Goal: Information Seeking & Learning: Check status

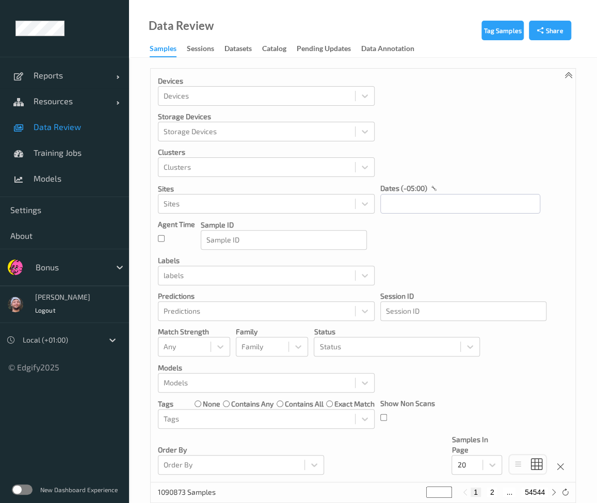
click at [64, 118] on link "Data Review" at bounding box center [64, 127] width 129 height 26
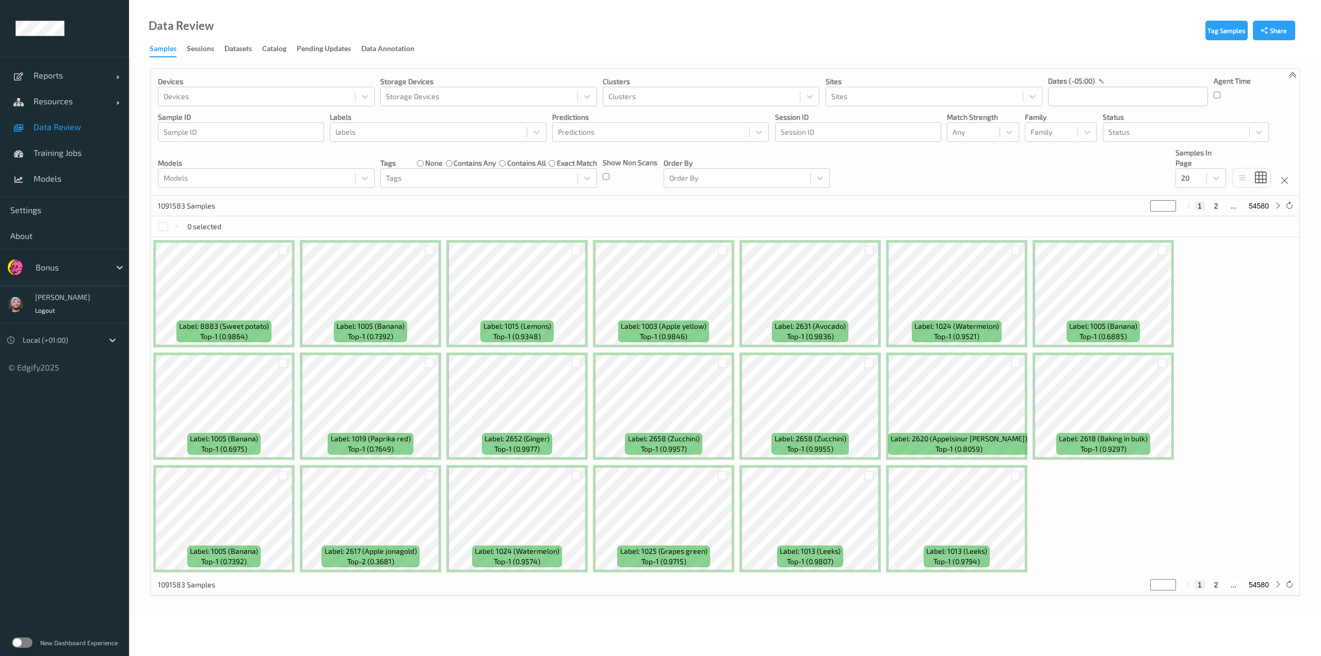
click at [36, 271] on input "text" at bounding box center [37, 267] width 2 height 10
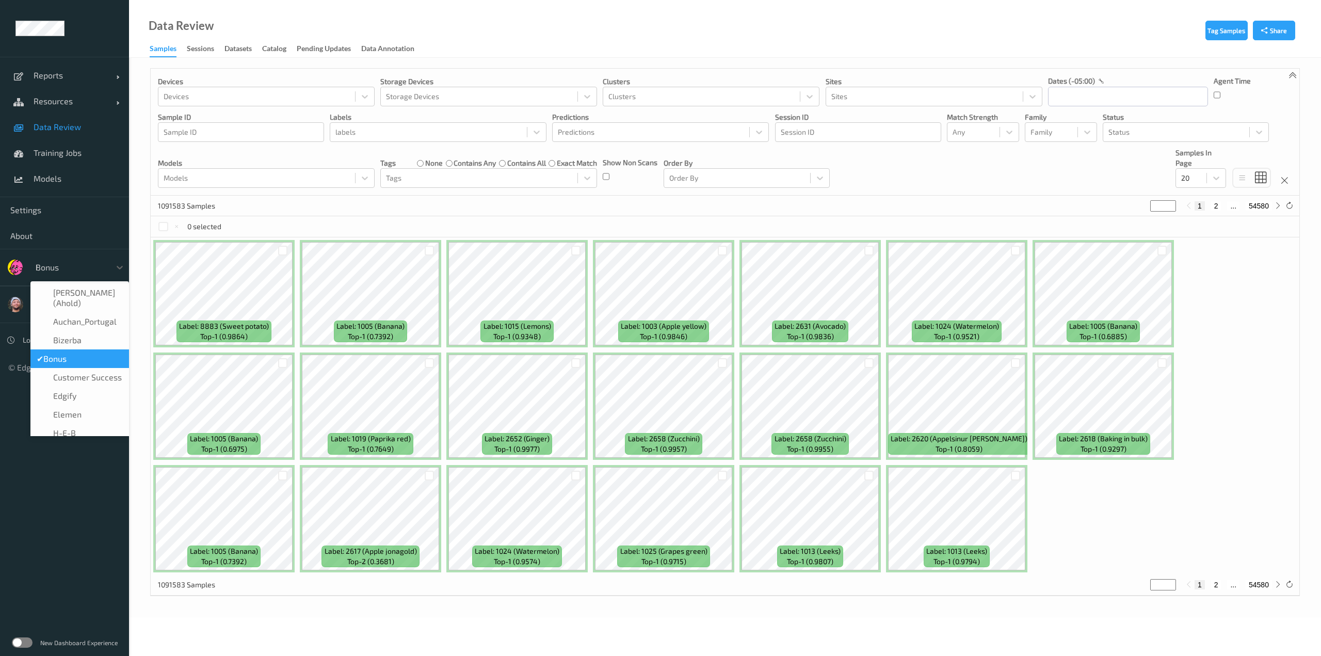
type input "h-"
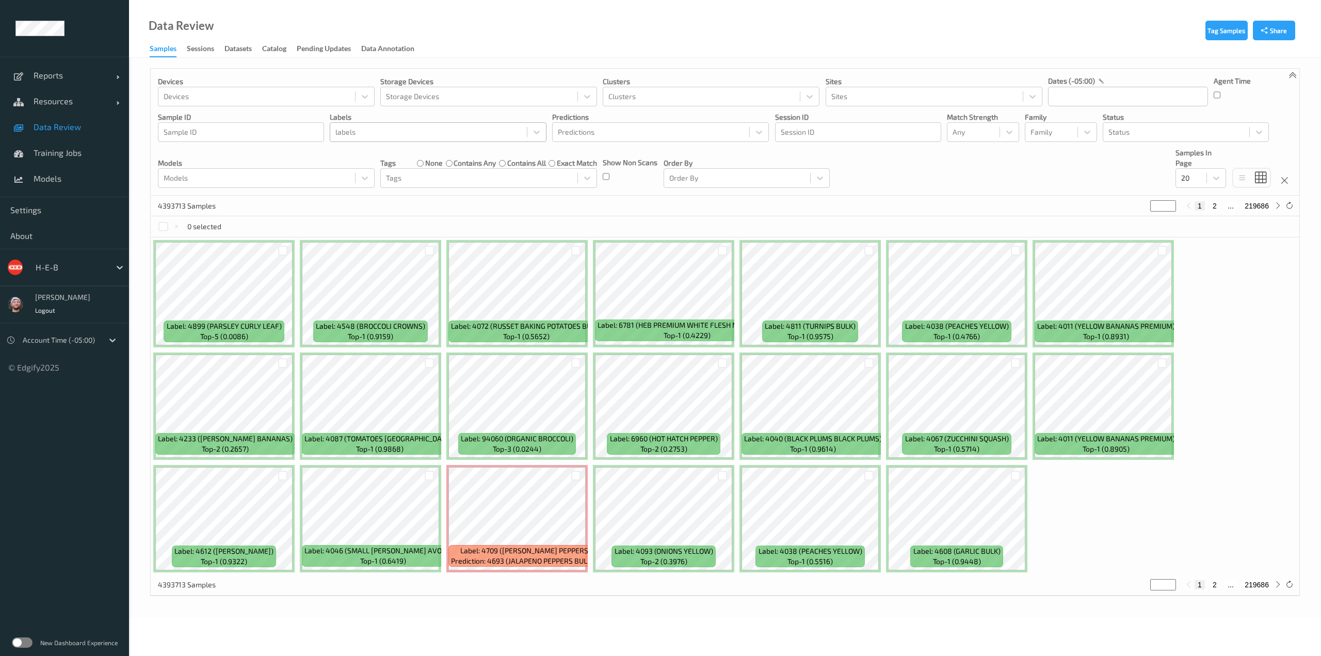
click at [365, 135] on div at bounding box center [428, 132] width 186 height 12
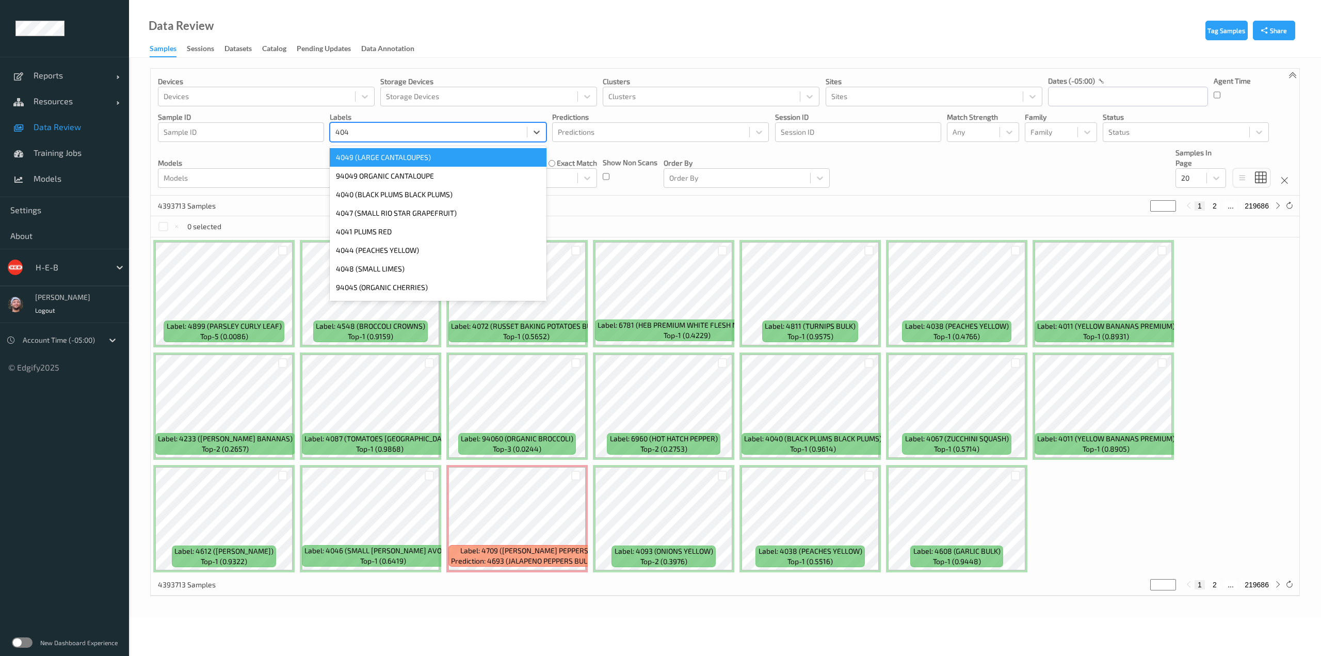
type input "4045"
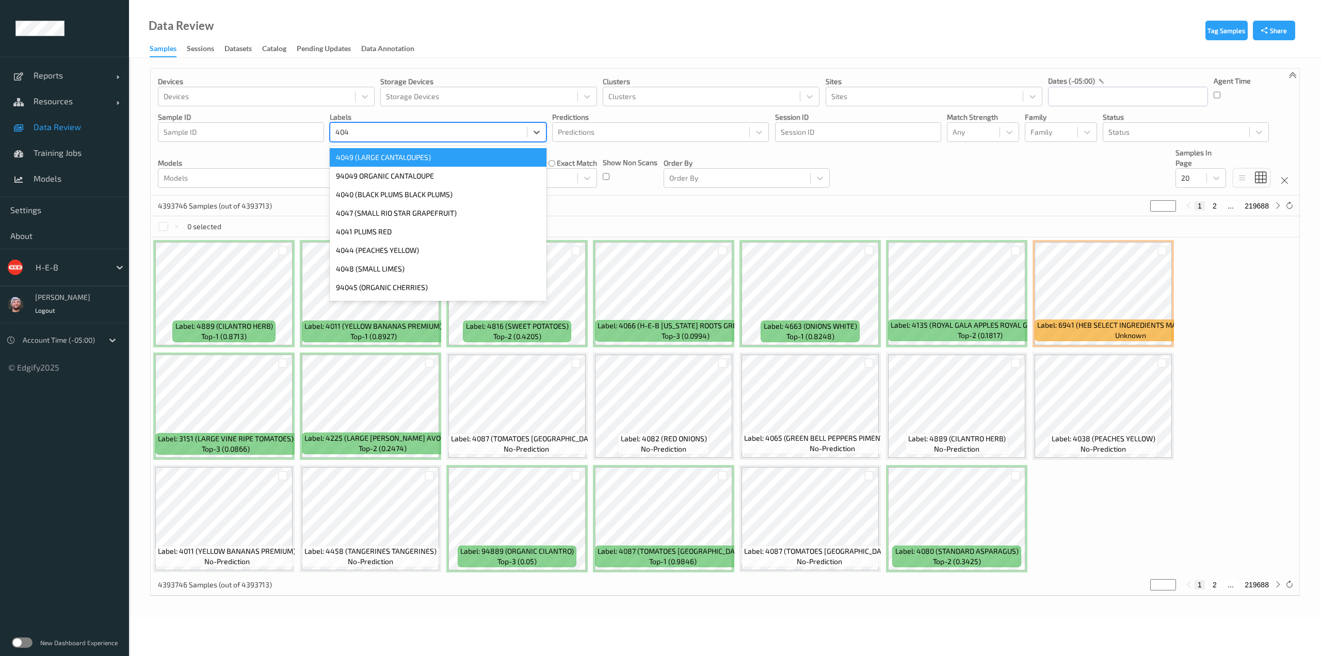
type input "4045"
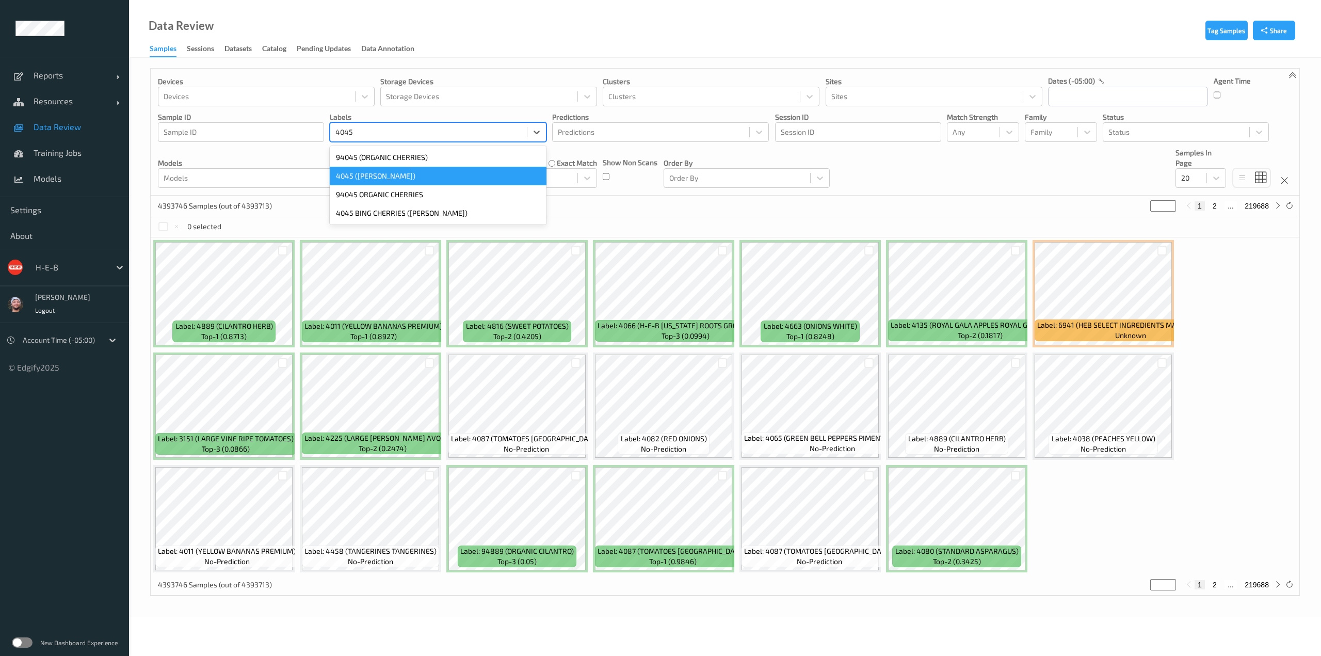
click at [401, 176] on div "4045 ([PERSON_NAME])" at bounding box center [438, 176] width 217 height 19
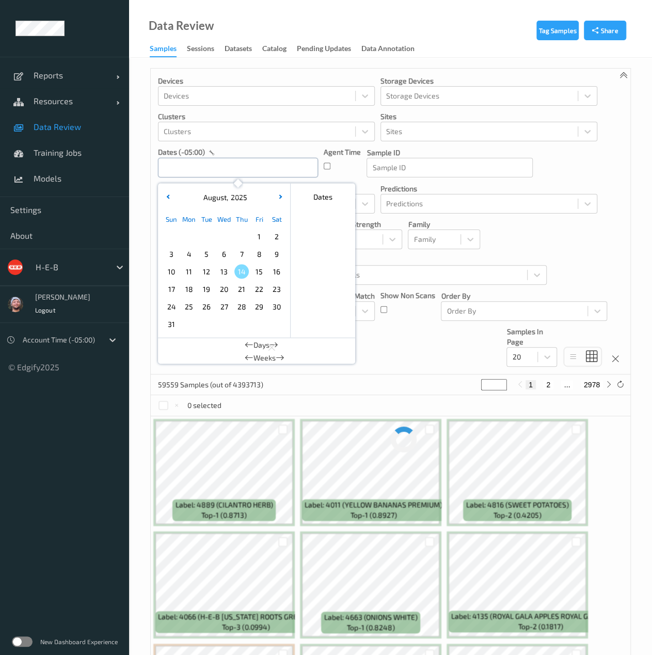
click at [247, 175] on input "text" at bounding box center [238, 168] width 160 height 20
click at [235, 269] on span "14" at bounding box center [241, 271] width 14 height 14
type input "[DATE] 00:00 -> [DATE] 23:59"
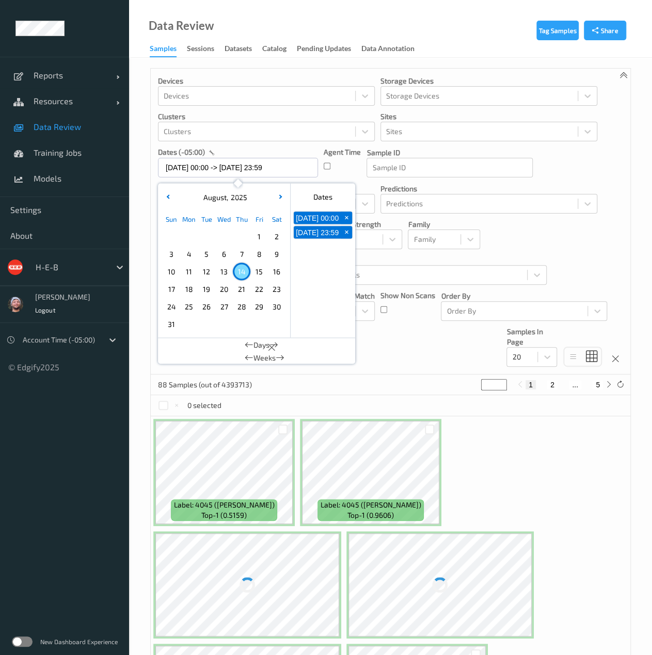
click at [496, 186] on p "Predictions" at bounding box center [488, 189] width 217 height 10
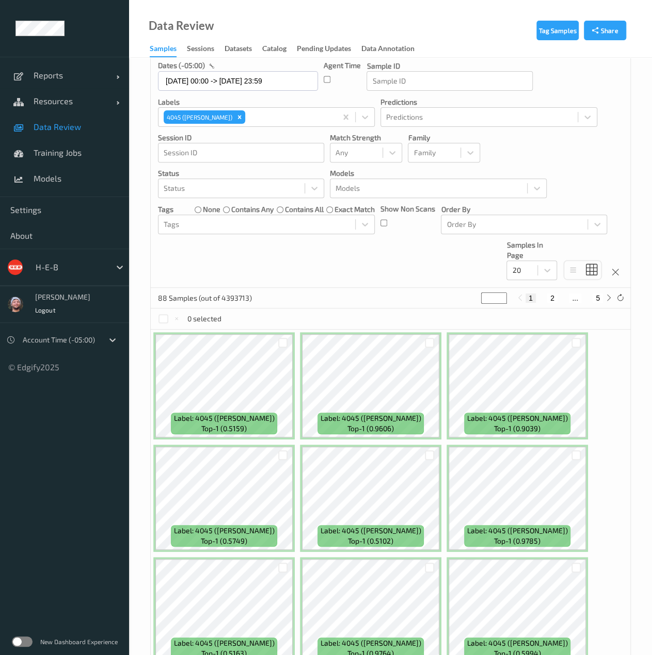
scroll to position [86, 0]
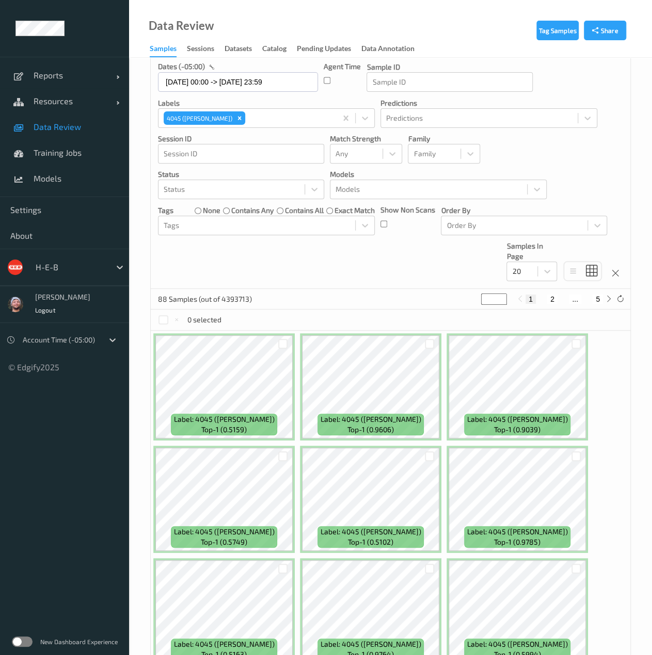
click at [546, 302] on div "1 2 ... 5" at bounding box center [563, 299] width 77 height 9
click at [553, 297] on button "2" at bounding box center [552, 299] width 10 height 9
type input "*"
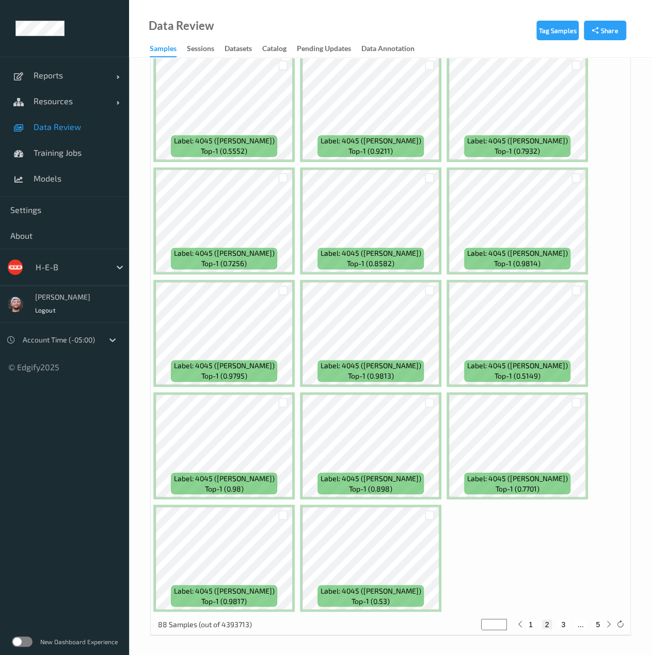
scroll to position [0, 0]
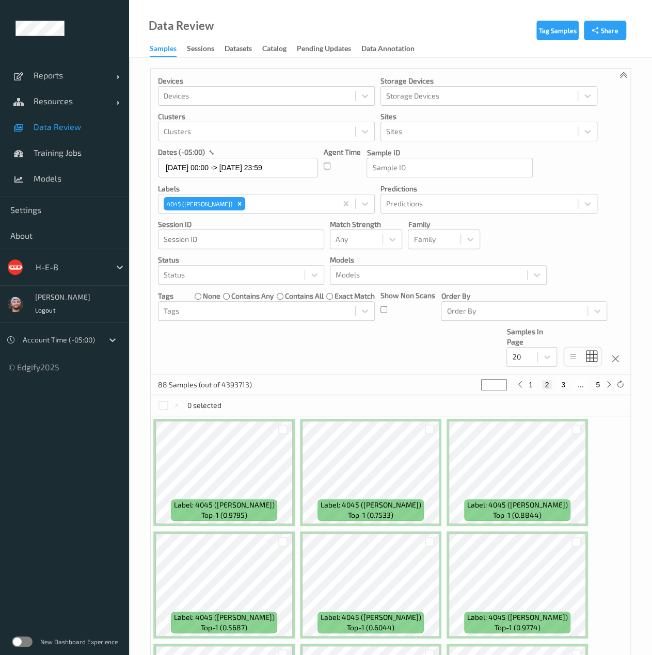
click at [561, 382] on button "3" at bounding box center [563, 384] width 10 height 9
type input "*"
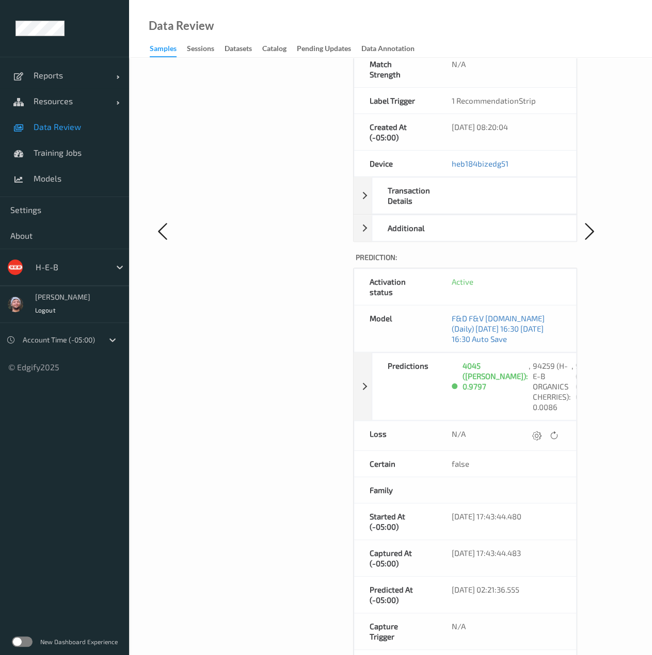
scroll to position [294, 0]
click at [468, 360] on div "4045 ([PERSON_NAME]): 0.9797" at bounding box center [495, 386] width 66 height 52
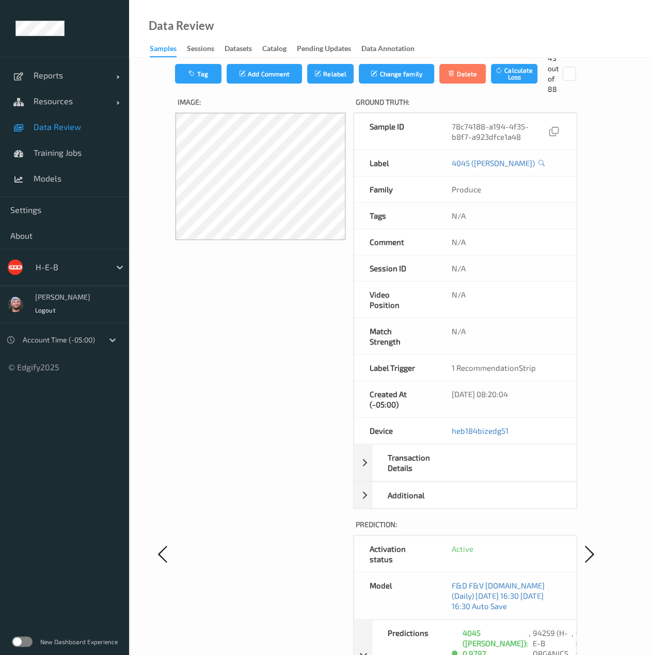
scroll to position [0, 0]
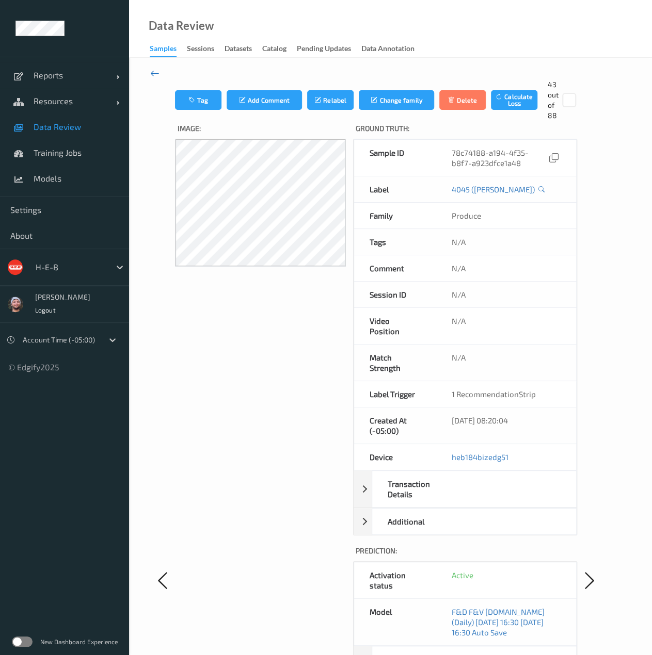
drag, startPoint x: 152, startPoint y: 66, endPoint x: 153, endPoint y: 72, distance: 5.7
click at [153, 72] on div "Tag Add Comment Relabel Change family Delete Calculate Loss 43 out of 88 Image:…" at bounding box center [390, 580] width 523 height 1045
click at [153, 72] on icon at bounding box center [154, 73] width 9 height 11
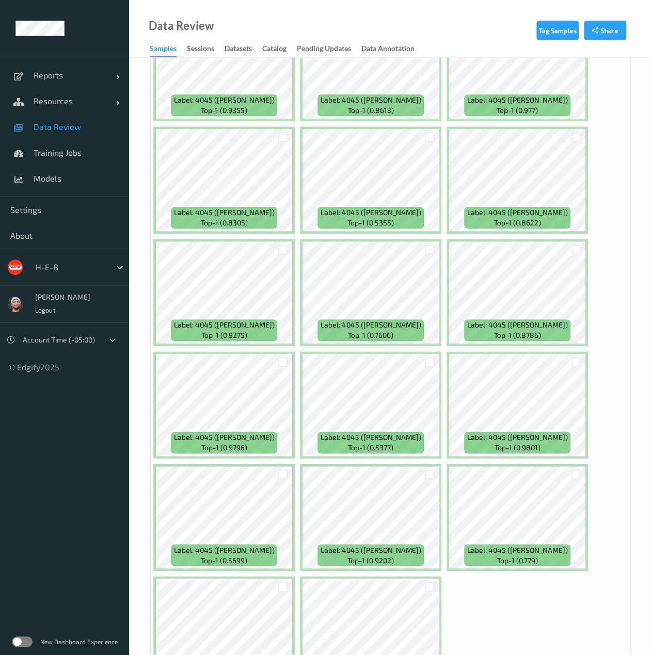
scroll to position [589, 0]
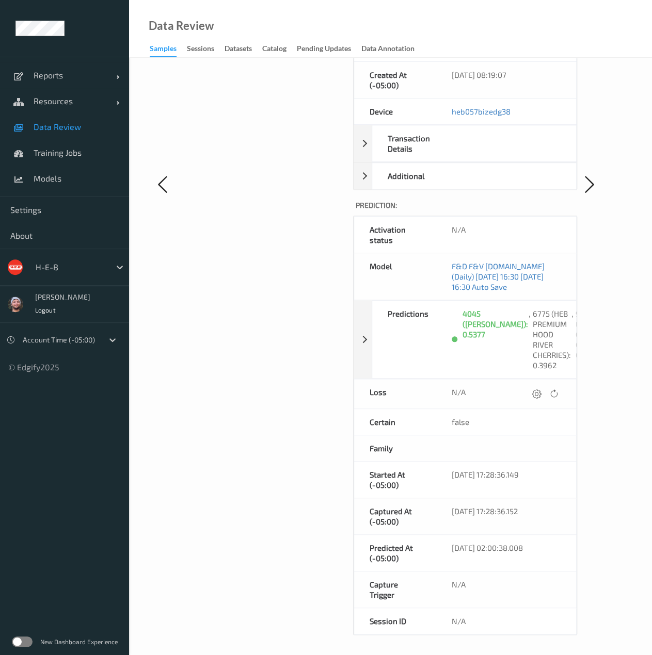
scroll to position [350, 0]
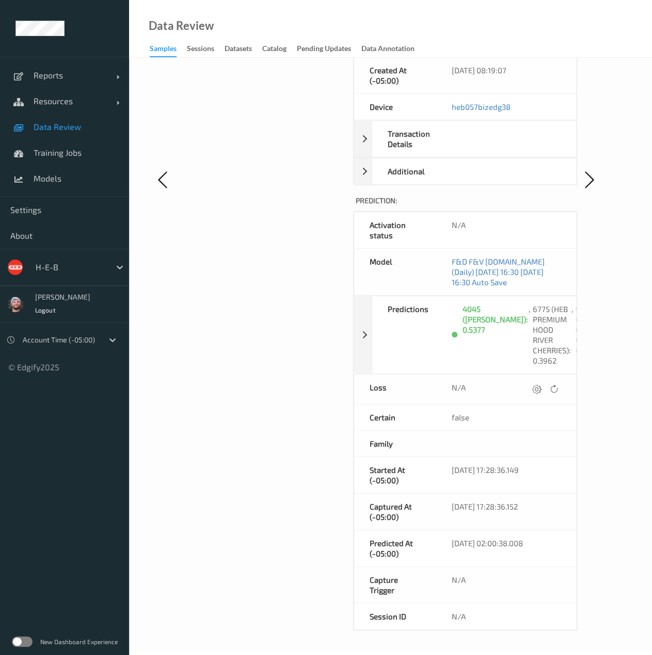
click at [394, 296] on div "Predictions" at bounding box center [409, 334] width 75 height 77
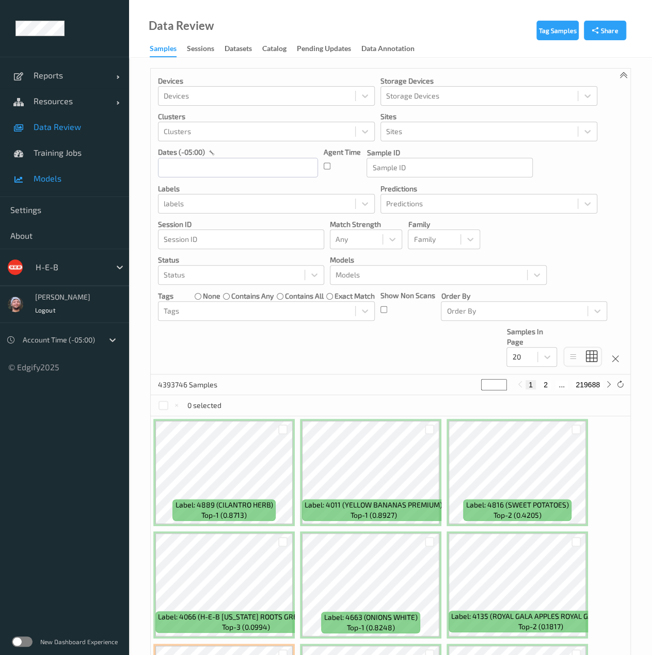
click at [54, 177] on span "Models" at bounding box center [76, 178] width 85 height 10
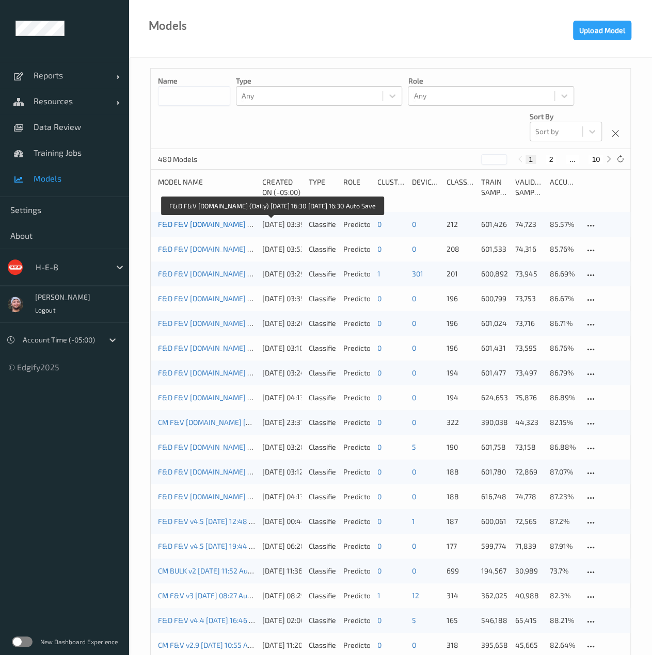
click at [195, 224] on link "F&D F&V v4.6.ST (Daily) 2025-08-11 16:30 2025-08-11 16:30 Auto Save" at bounding box center [272, 224] width 229 height 9
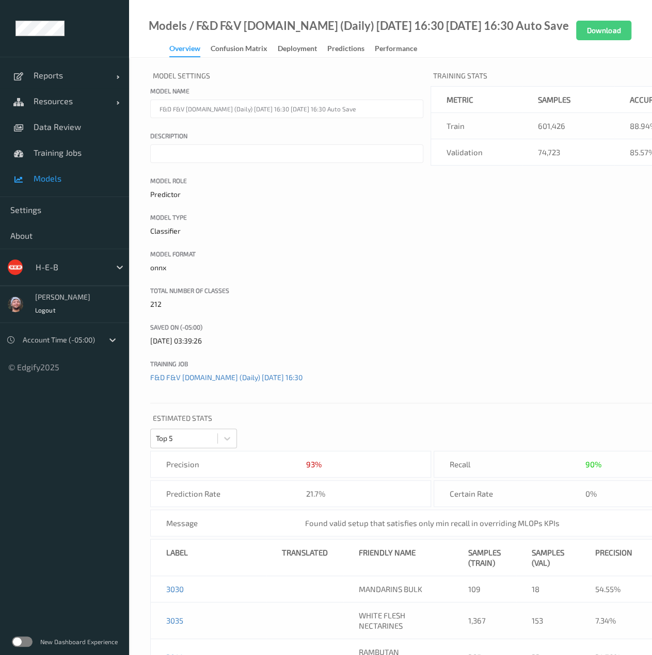
click at [184, 41] on div "Models / F&D F&V v4.6.ST (Daily) 2025-08-11 16:30 2025-08-11 16:30 Auto Save Ov…" at bounding box center [348, 39] width 439 height 37
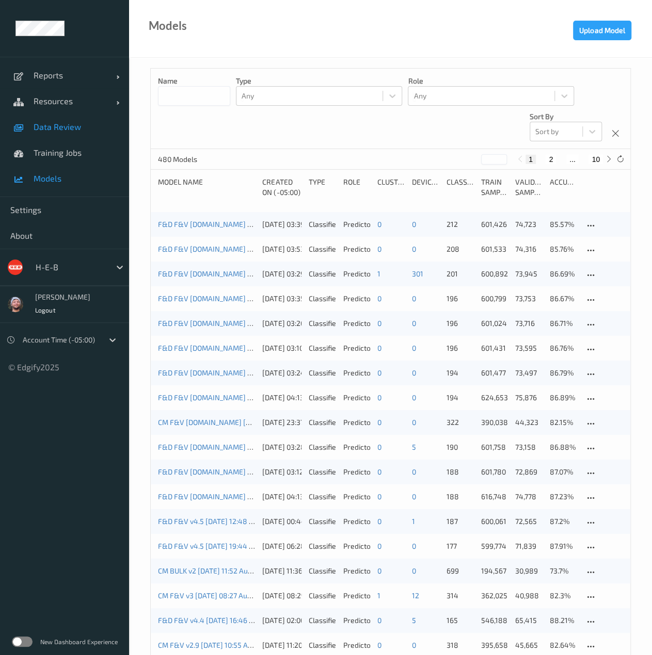
click at [88, 130] on span "Data Review" at bounding box center [76, 127] width 85 height 10
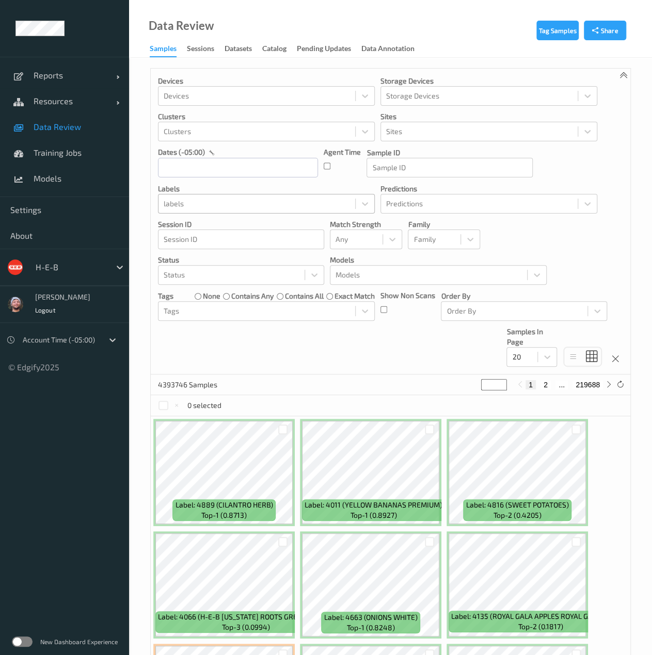
click at [264, 207] on div at bounding box center [257, 204] width 186 height 12
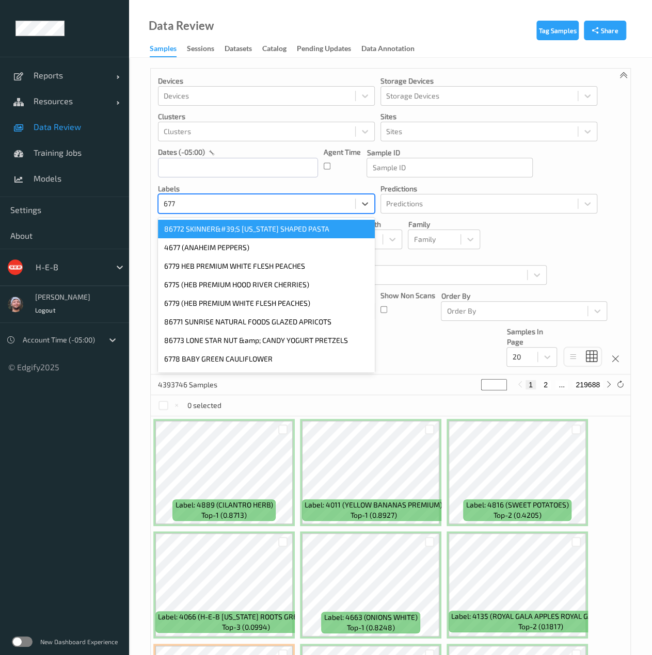
type input "6775"
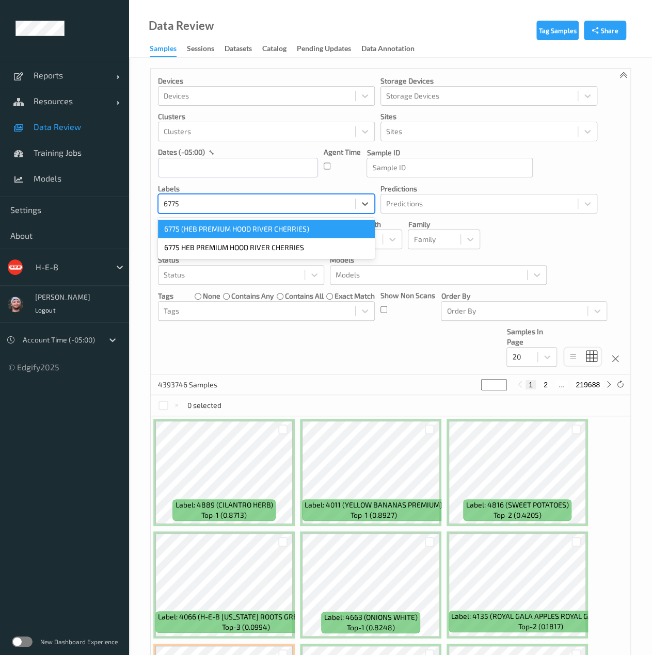
click at [243, 229] on div "6775 (HEB PREMIUM HOOD RIVER CHERRIES)" at bounding box center [266, 229] width 217 height 19
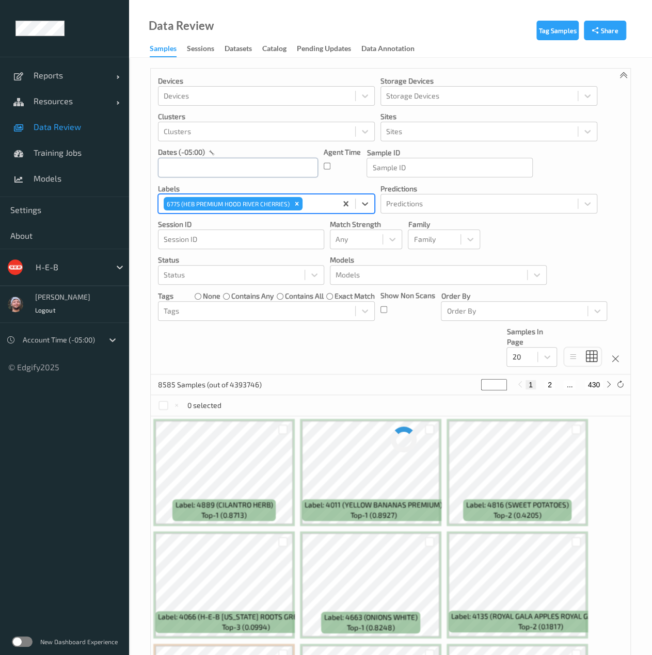
click at [285, 165] on input "text" at bounding box center [238, 168] width 160 height 20
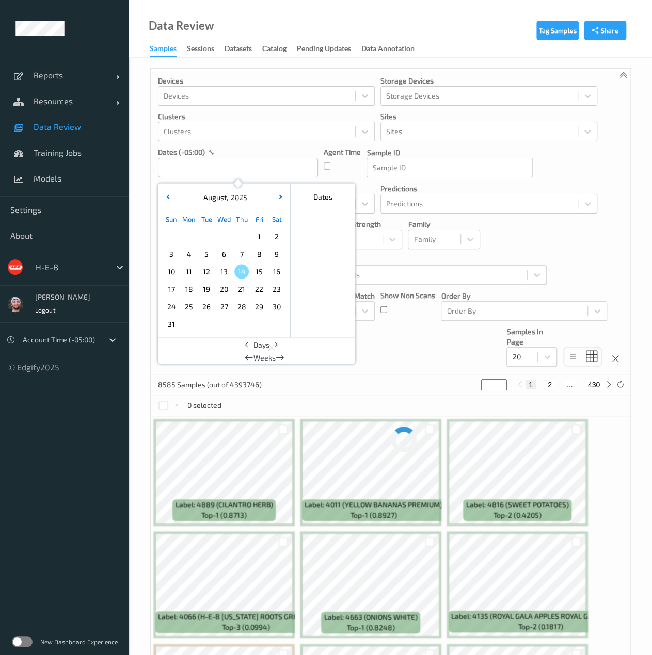
click at [238, 270] on span "14" at bounding box center [241, 271] width 14 height 14
type input "[DATE] 00:00 -> [DATE] 23:59"
click at [136, 366] on div "Tag Samples Share Devices Devices Storage Devices Storage Devices Clusters Clus…" at bounding box center [390, 652] width 523 height 1188
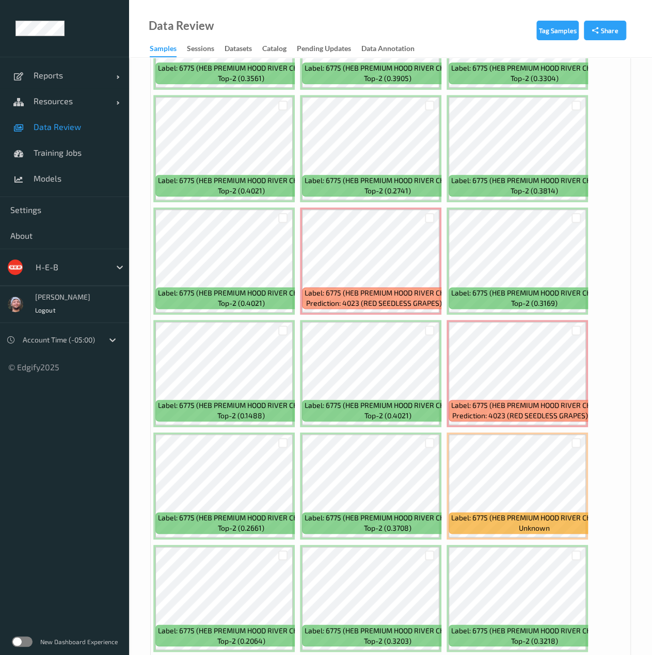
scroll to position [589, 0]
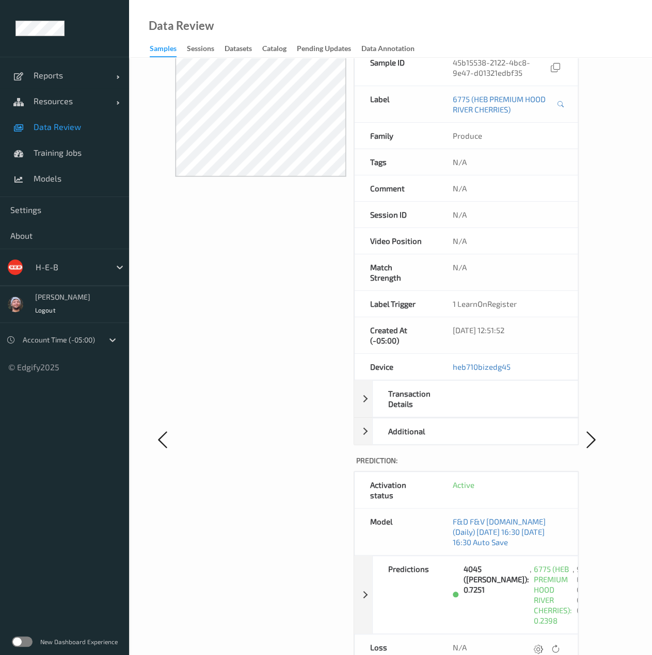
scroll to position [12, 0]
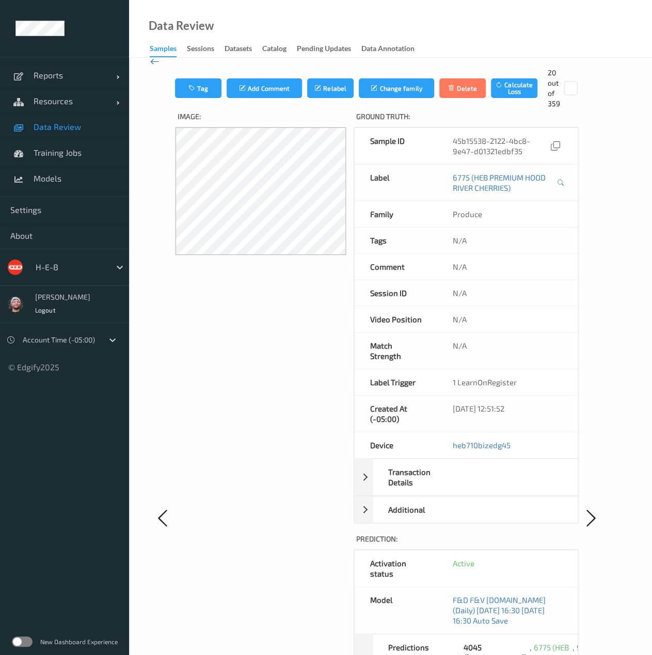
click at [157, 64] on icon at bounding box center [154, 61] width 9 height 11
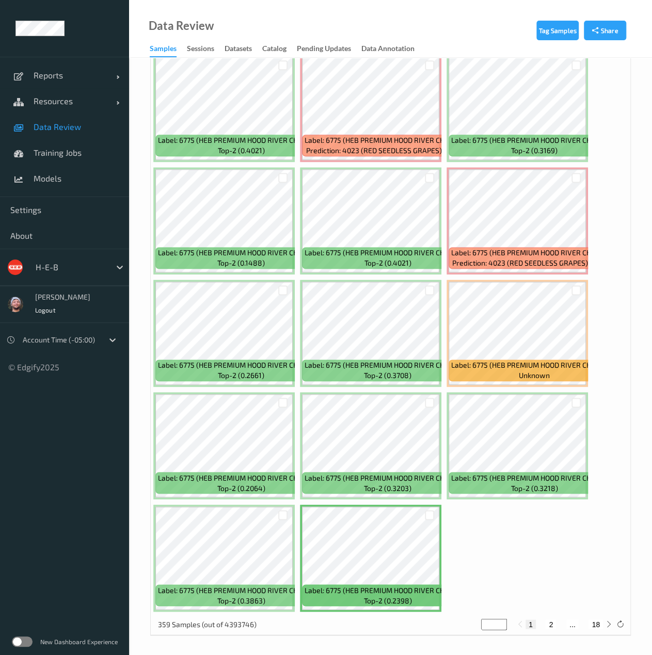
scroll to position [582, 0]
